Goal: Obtain resource: Download file/media

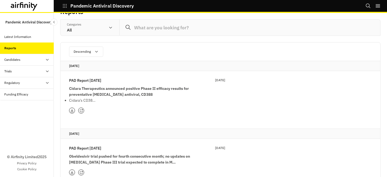
scroll to position [12, 0]
click at [122, 91] on strong "Cidara Therapeutics announced positive Phase II efficacy results for preventati…" at bounding box center [129, 90] width 120 height 11
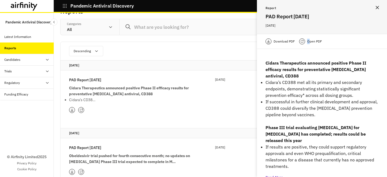
click at [308, 43] on p "Open PDF" at bounding box center [314, 41] width 15 height 5
click at [305, 57] on div "Cidara Therapeutics announced positive Phase II efficacy results for preventati…" at bounding box center [322, 114] width 130 height 123
click at [312, 42] on p "Open PDF" at bounding box center [314, 41] width 15 height 5
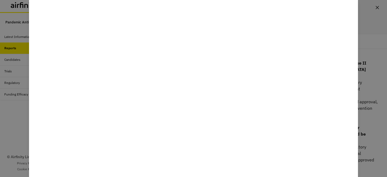
click at [16, 129] on div at bounding box center [193, 88] width 387 height 177
